Goal: Obtain resource: Download file/media

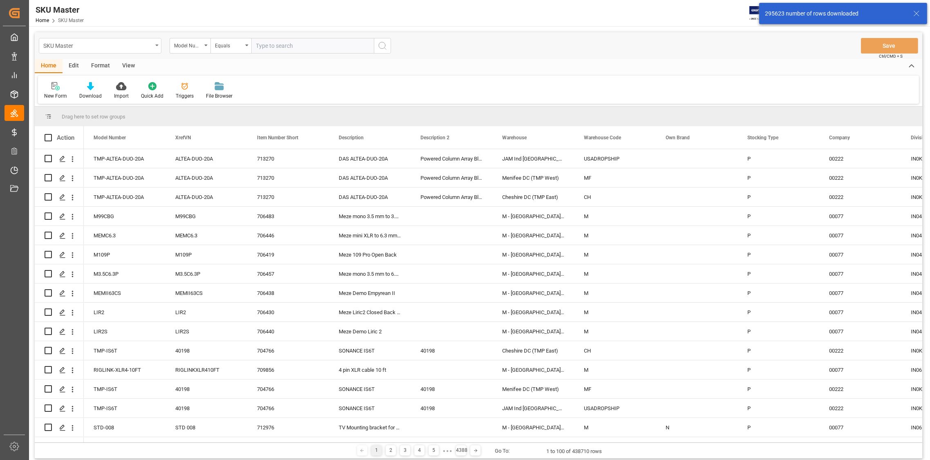
click at [154, 44] on div "SKU Master" at bounding box center [100, 46] width 123 height 16
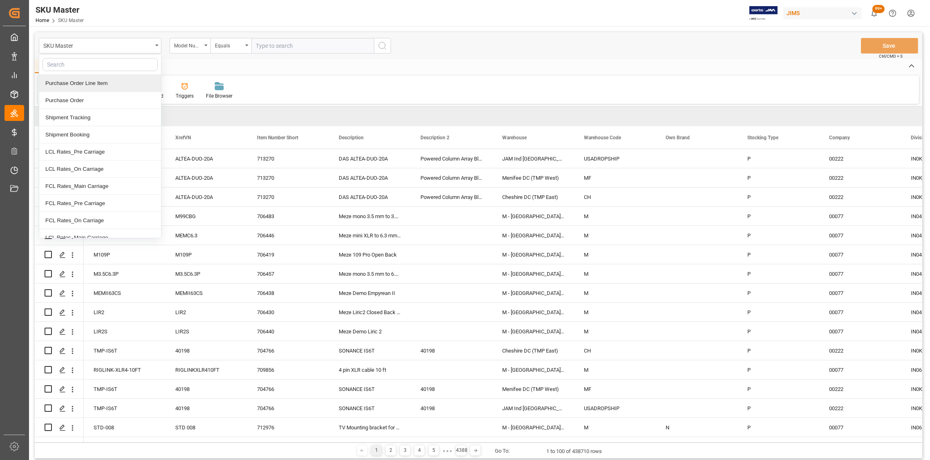
click at [94, 85] on div "Purchase Order Line Item" at bounding box center [100, 83] width 122 height 17
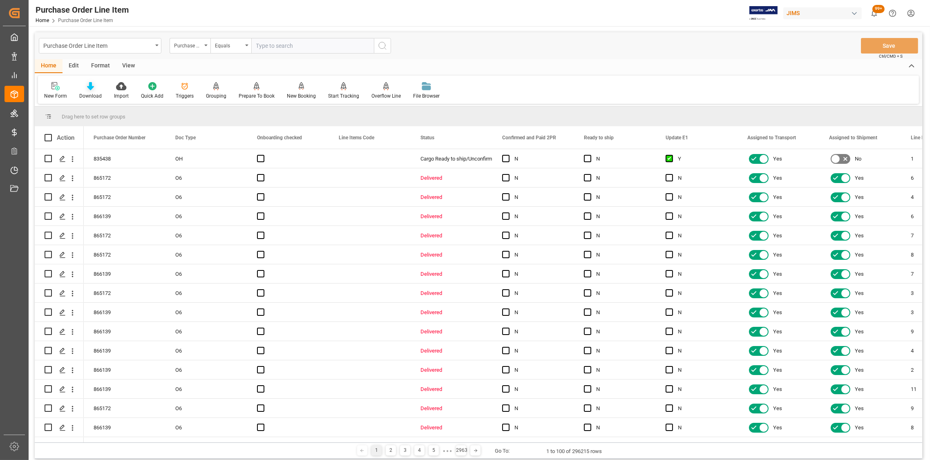
click at [89, 86] on icon at bounding box center [90, 86] width 7 height 8
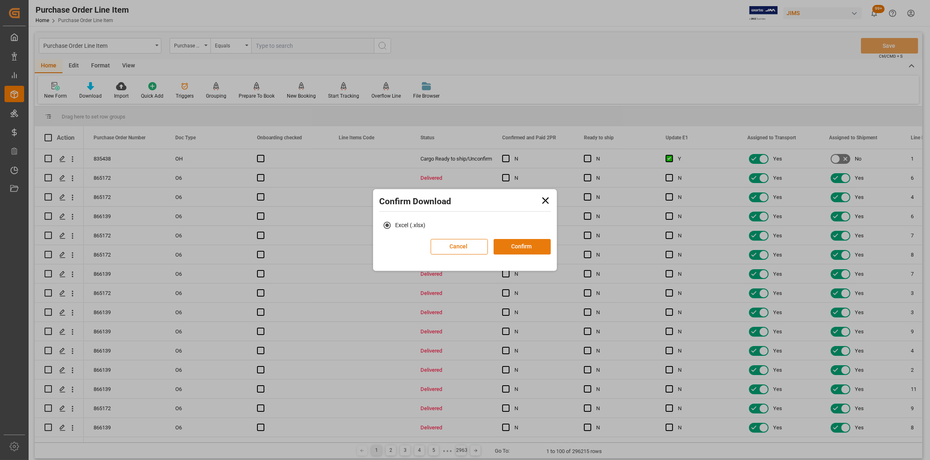
click at [524, 241] on button "Confirm" at bounding box center [521, 247] width 57 height 16
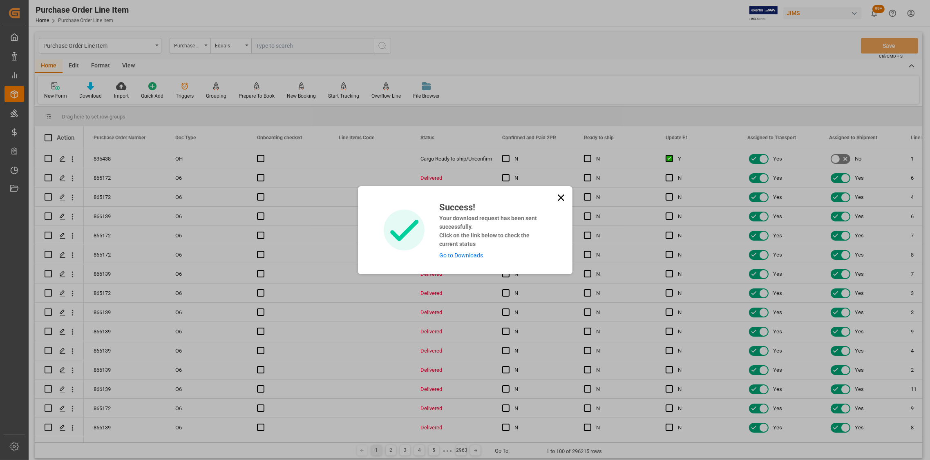
click at [562, 196] on icon at bounding box center [560, 197] width 11 height 11
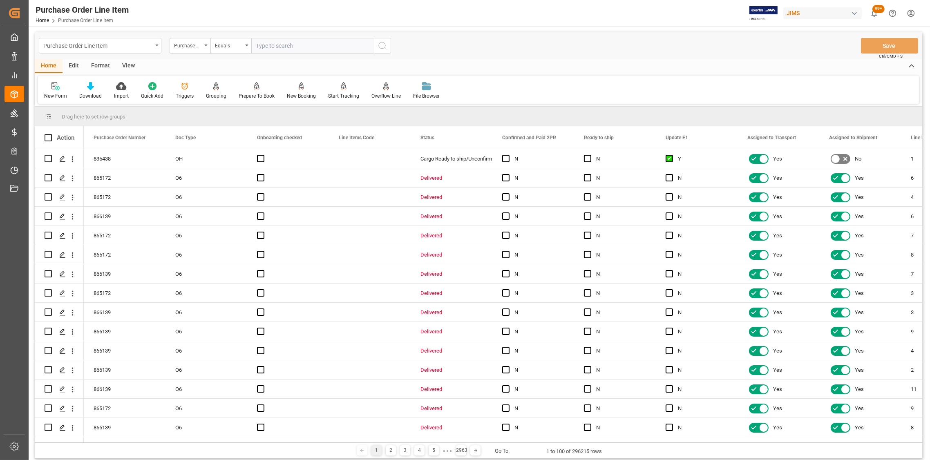
click at [152, 42] on div "Purchase Order Line Item" at bounding box center [100, 46] width 123 height 16
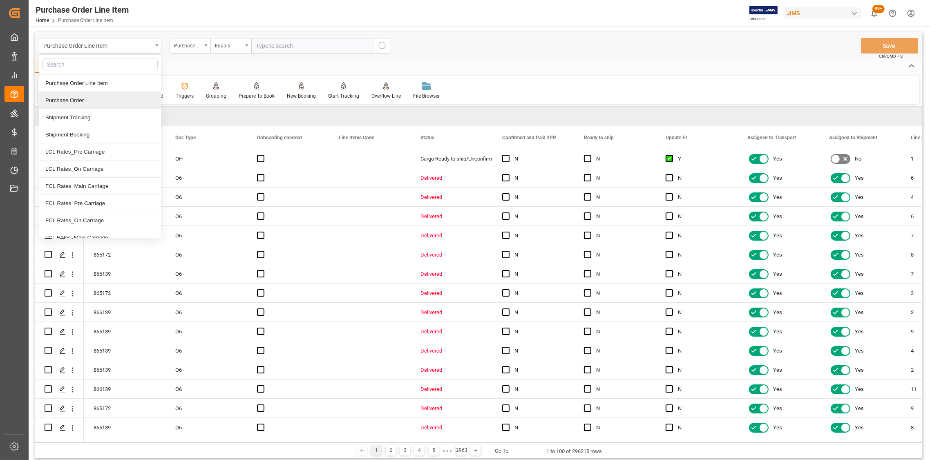
click at [61, 100] on div "Purchase Order" at bounding box center [100, 100] width 122 height 17
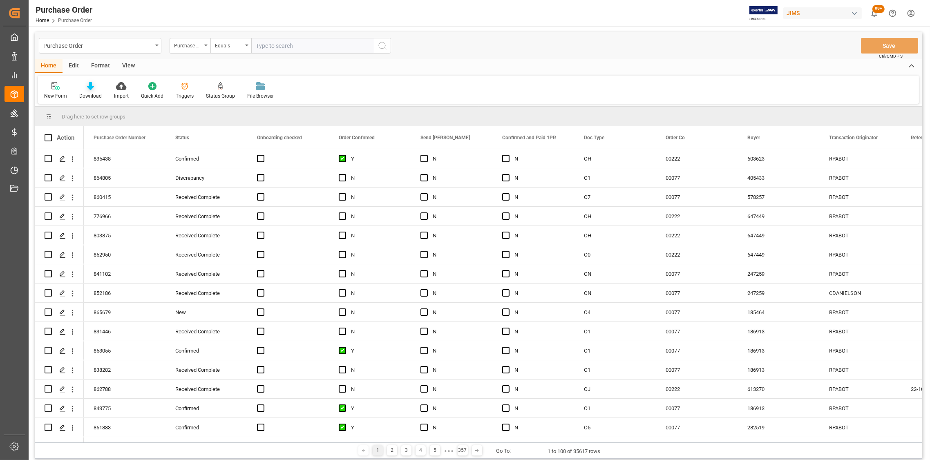
click at [89, 90] on div "Download" at bounding box center [90, 91] width 35 height 18
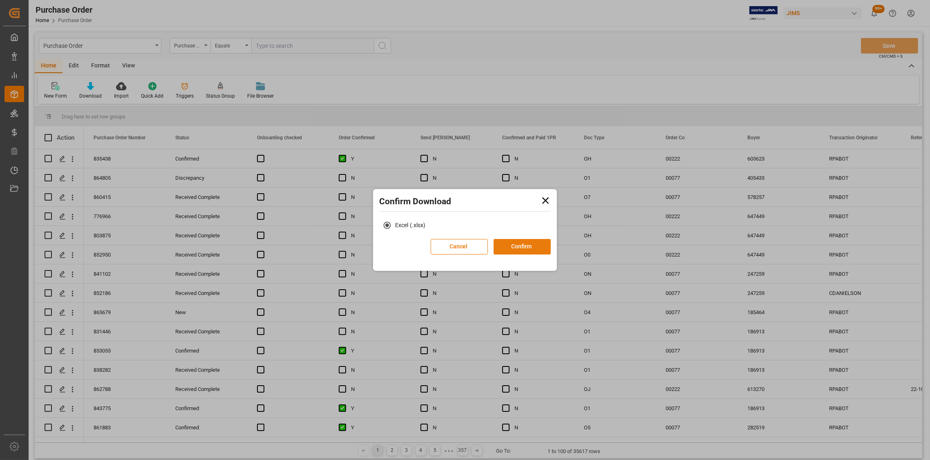
click at [523, 250] on button "Confirm" at bounding box center [521, 247] width 57 height 16
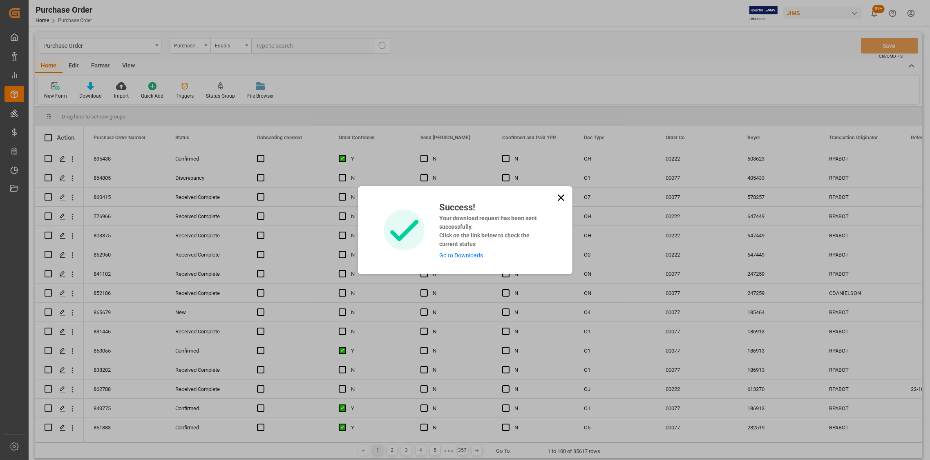
click at [557, 198] on icon at bounding box center [560, 197] width 11 height 11
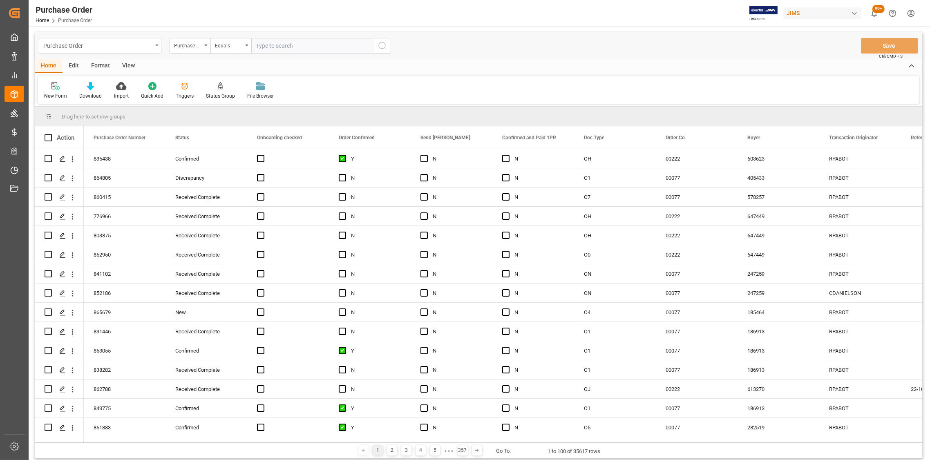
click at [158, 43] on div "Purchase Order" at bounding box center [100, 46] width 123 height 16
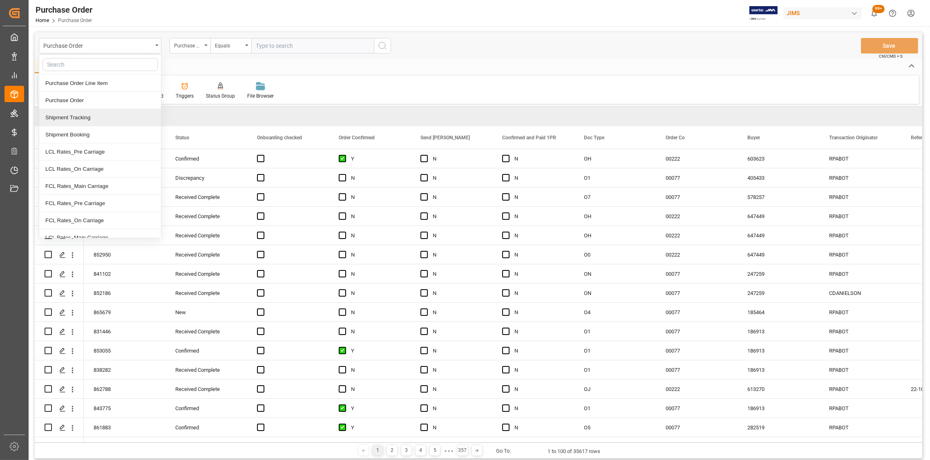
click at [79, 112] on div "Shipment Tracking" at bounding box center [100, 117] width 122 height 17
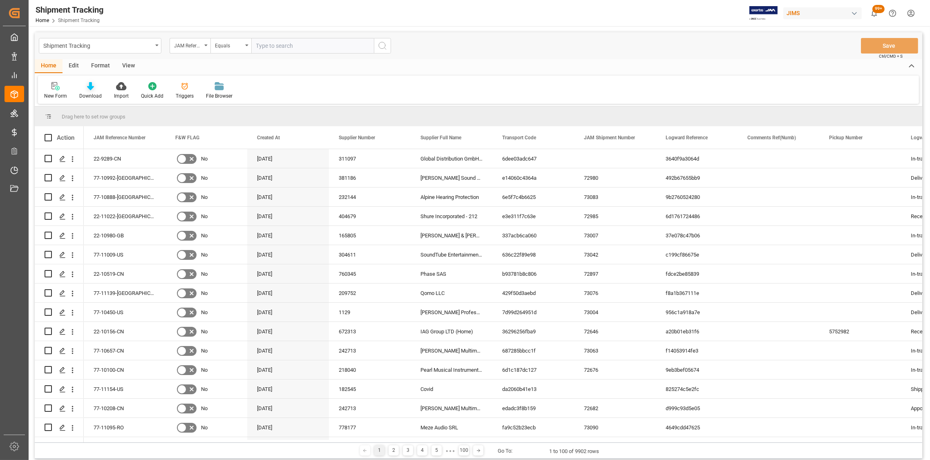
click at [89, 90] on div "Download" at bounding box center [90, 91] width 35 height 18
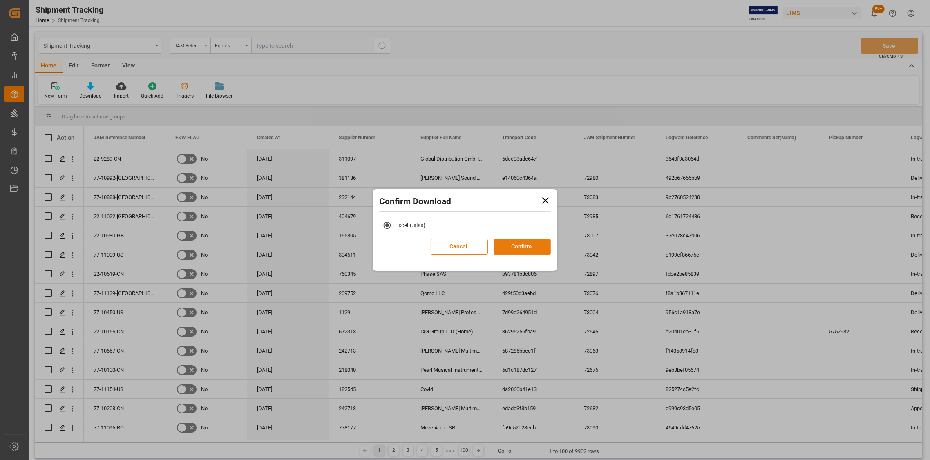
click at [533, 248] on button "Confirm" at bounding box center [521, 247] width 57 height 16
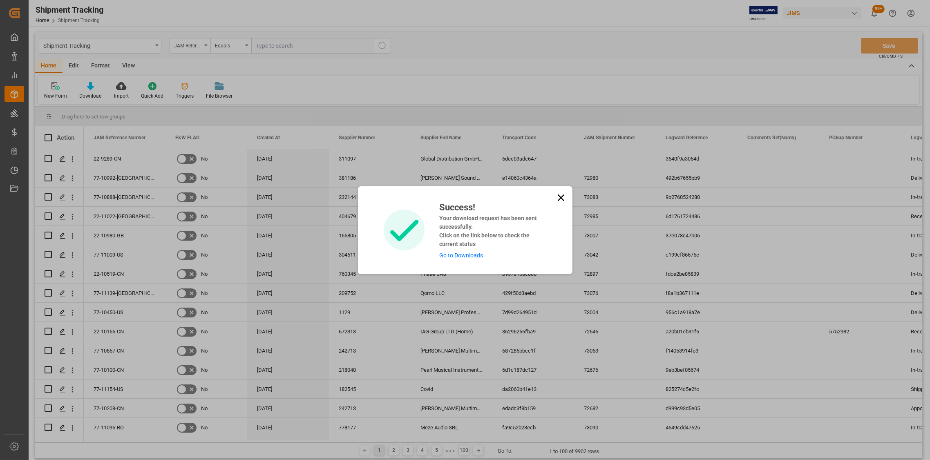
click at [564, 198] on icon at bounding box center [560, 197] width 11 height 11
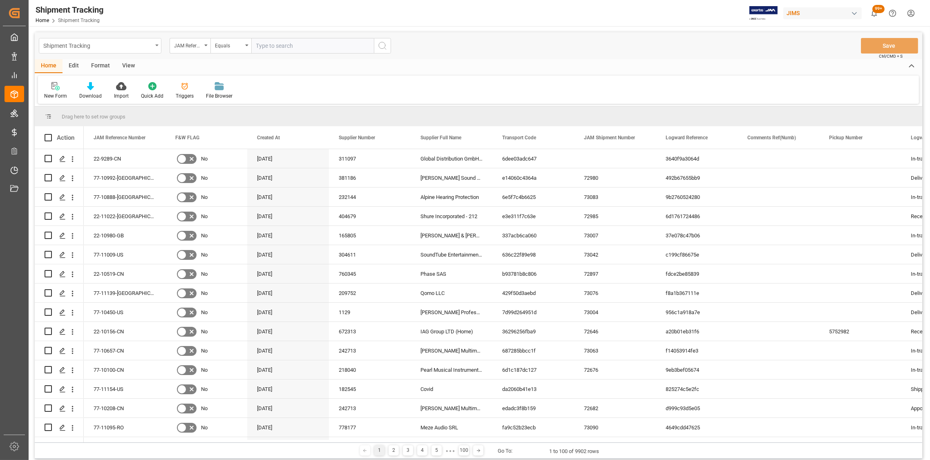
click at [155, 44] on div "Shipment Tracking" at bounding box center [100, 46] width 123 height 16
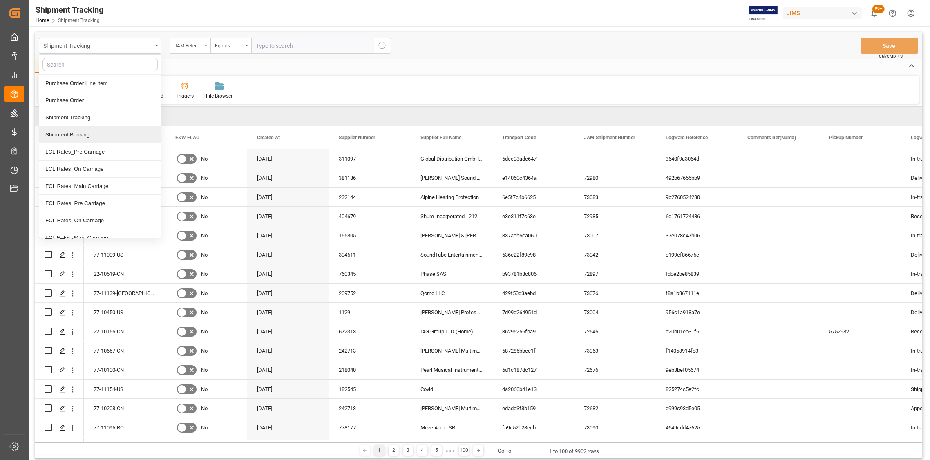
click at [76, 134] on div "Shipment Booking" at bounding box center [100, 134] width 122 height 17
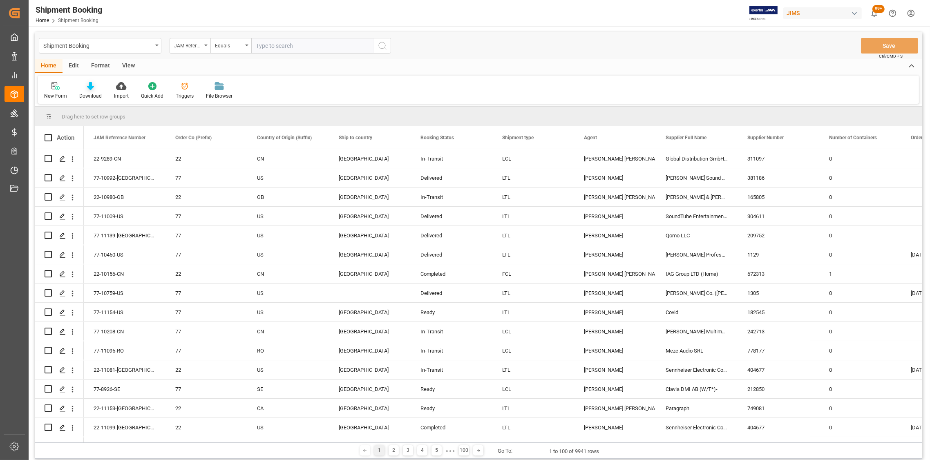
click at [91, 88] on icon at bounding box center [90, 86] width 7 height 8
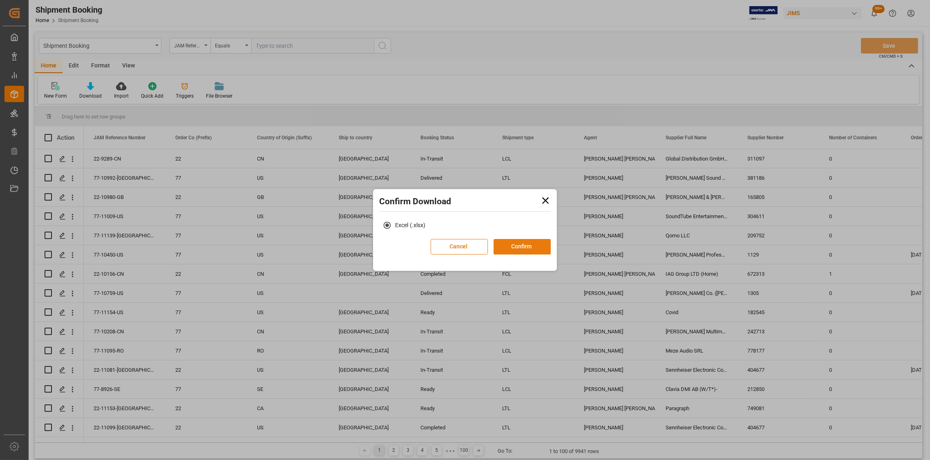
click at [533, 244] on button "Confirm" at bounding box center [521, 247] width 57 height 16
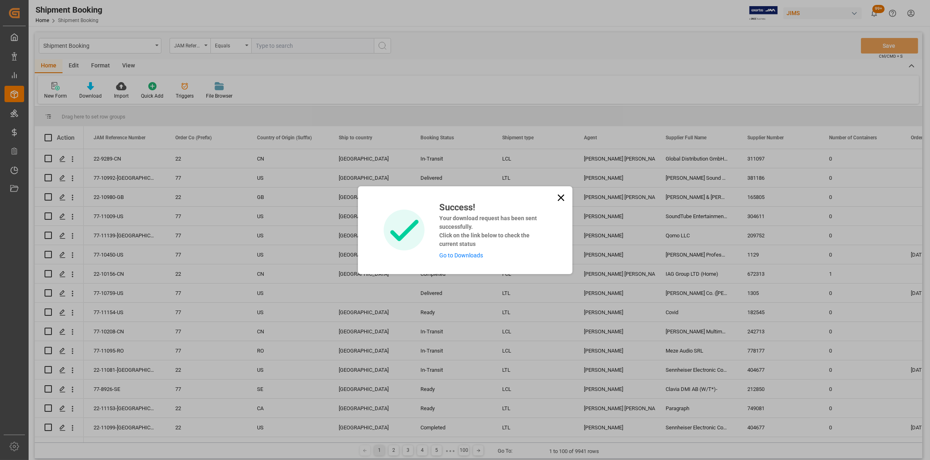
click at [452, 254] on link "Go to Downloads" at bounding box center [461, 255] width 44 height 7
